Goal: Transaction & Acquisition: Book appointment/travel/reservation

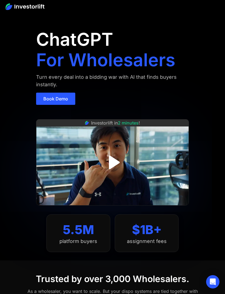
click at [115, 162] on img "open lightbox" at bounding box center [112, 162] width 25 height 25
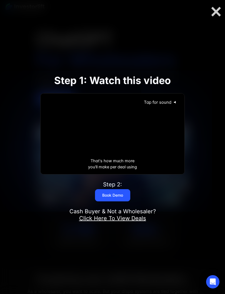
click at [117, 140] on div "Tap for sound @keyframes VOLUME_SMALL_WAVE_FLASH { 0% { opacity: 0; } 33% { opa…" at bounding box center [113, 130] width 144 height 72
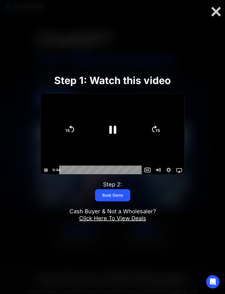
click at [112, 131] on icon "Pause" at bounding box center [112, 129] width 25 height 25
click at [113, 130] on icon "Play Video" at bounding box center [112, 129] width 6 height 9
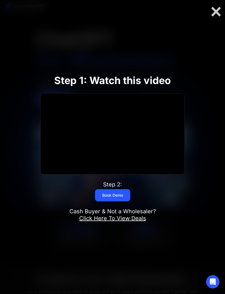
click at [225, 167] on html "ChatGPT For Wholesalers Turn every deal into a bidding war with AI that finds b…" at bounding box center [112, 147] width 225 height 294
click at [0, 0] on div "Play Video" at bounding box center [0, 0] width 0 height 0
click at [115, 126] on icon "Play Video" at bounding box center [112, 129] width 25 height 25
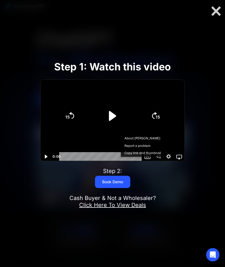
click at [113, 116] on icon "Play Video" at bounding box center [112, 116] width 7 height 10
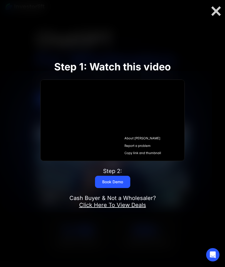
click at [0, 0] on icon "Play Video" at bounding box center [0, 0] width 0 height 0
click at [116, 182] on link "Book Demo" at bounding box center [112, 181] width 35 height 12
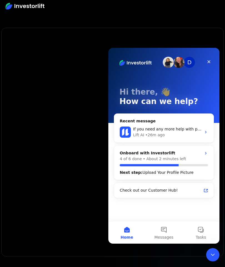
click at [212, 61] on div "Close" at bounding box center [209, 62] width 10 height 10
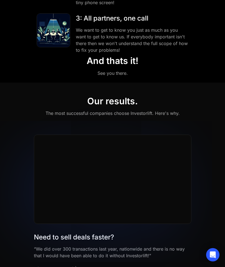
scroll to position [230, 0]
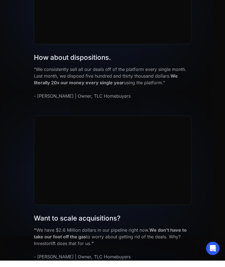
scroll to position [1034, 0]
